Goal: Find specific page/section: Find specific page/section

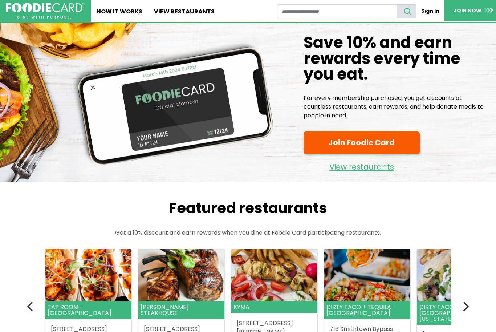
scroll to position [40, 0]
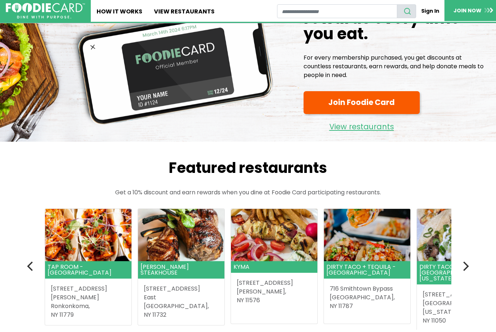
click at [432, 13] on link "Sign In" at bounding box center [431, 10] width 28 height 13
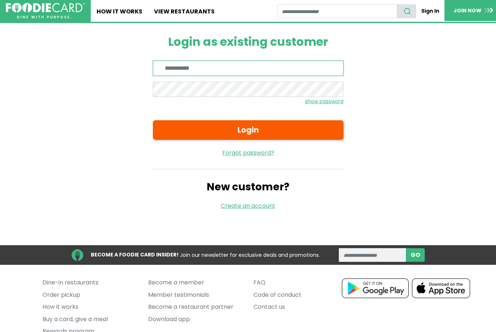
type input "**********"
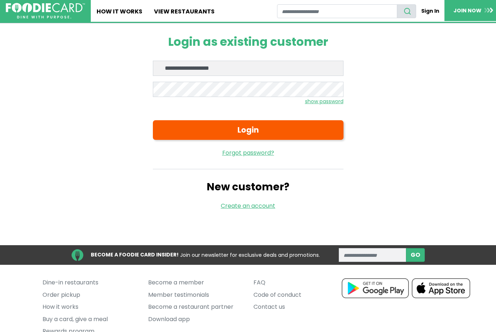
click at [248, 130] on button "Login" at bounding box center [248, 130] width 191 height 20
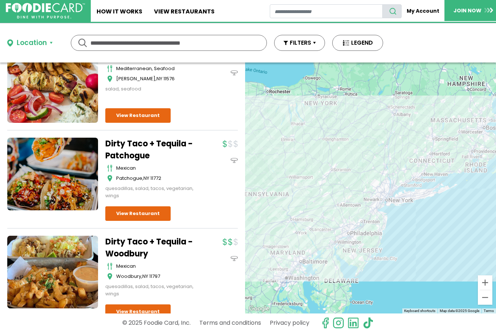
scroll to position [196, 0]
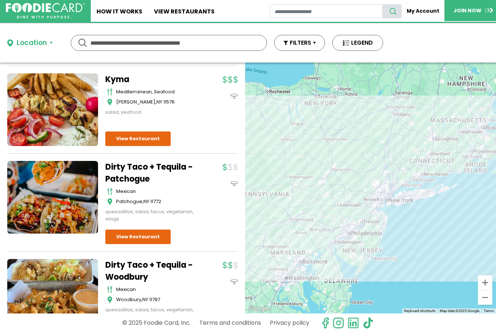
click at [187, 42] on input "text" at bounding box center [169, 42] width 157 height 15
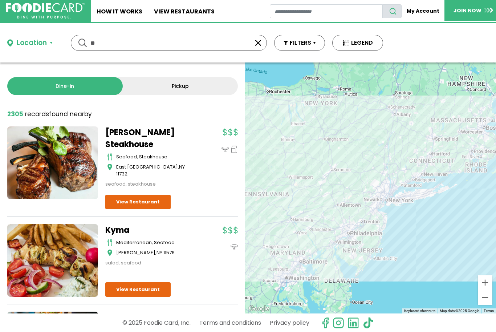
scroll to position [0, 0]
type input "*****"
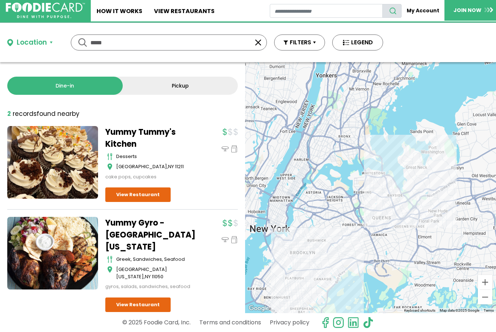
click at [145, 298] on link "View Restaurant" at bounding box center [137, 305] width 65 height 15
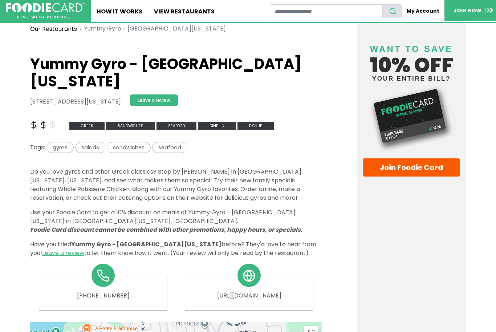
scroll to position [147, 0]
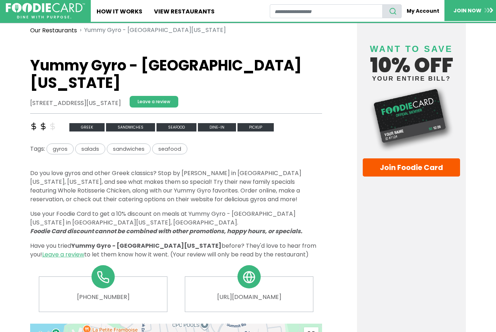
click at [186, 123] on span "seafood" at bounding box center [177, 127] width 40 height 8
click at [260, 293] on link "https://www.yummygyro.com" at bounding box center [249, 297] width 116 height 9
